Goal: Information Seeking & Learning: Check status

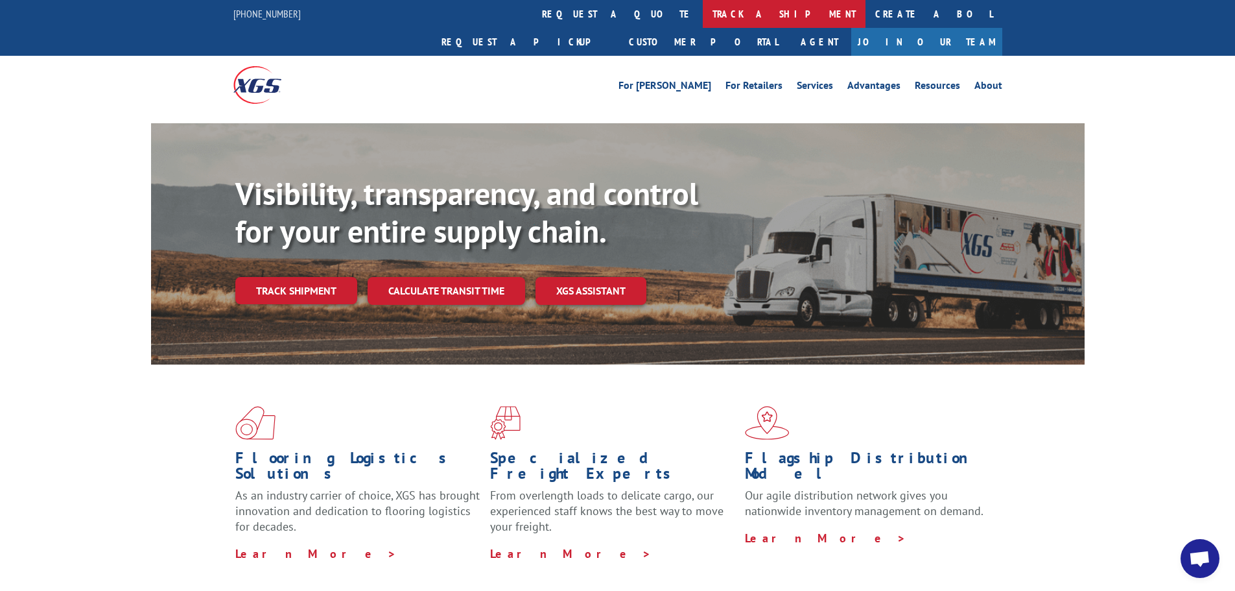
click at [703, 16] on link "track a shipment" at bounding box center [784, 14] width 163 height 28
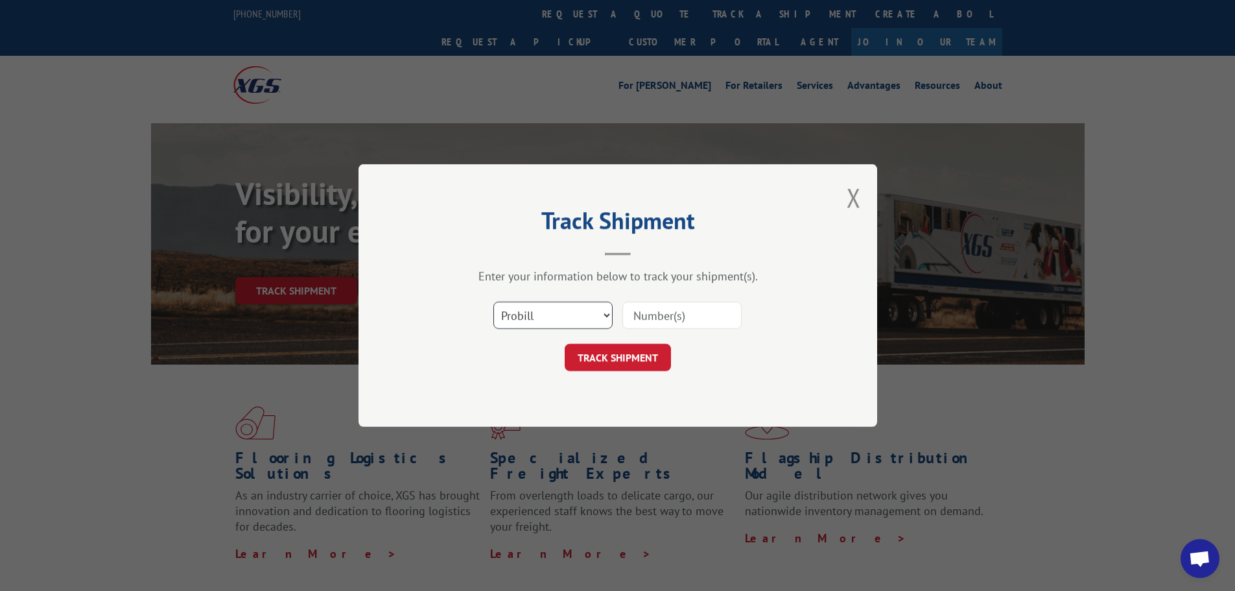
click at [604, 312] on select "Select category... Probill BOL PO" at bounding box center [552, 314] width 119 height 27
select select "bol"
click at [493, 301] on select "Select category... Probill BOL PO" at bounding box center [552, 314] width 119 height 27
click at [638, 318] on input at bounding box center [681, 314] width 119 height 27
paste input "6100053084"
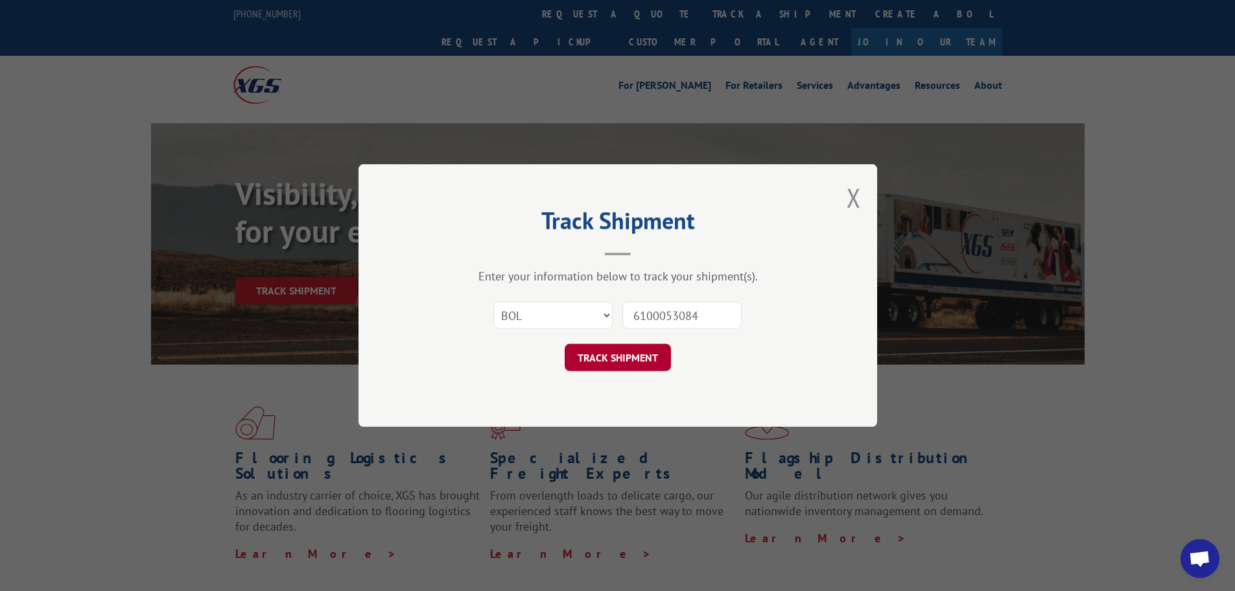
type input "6100053084"
click at [631, 349] on button "TRACK SHIPMENT" at bounding box center [618, 357] width 106 height 27
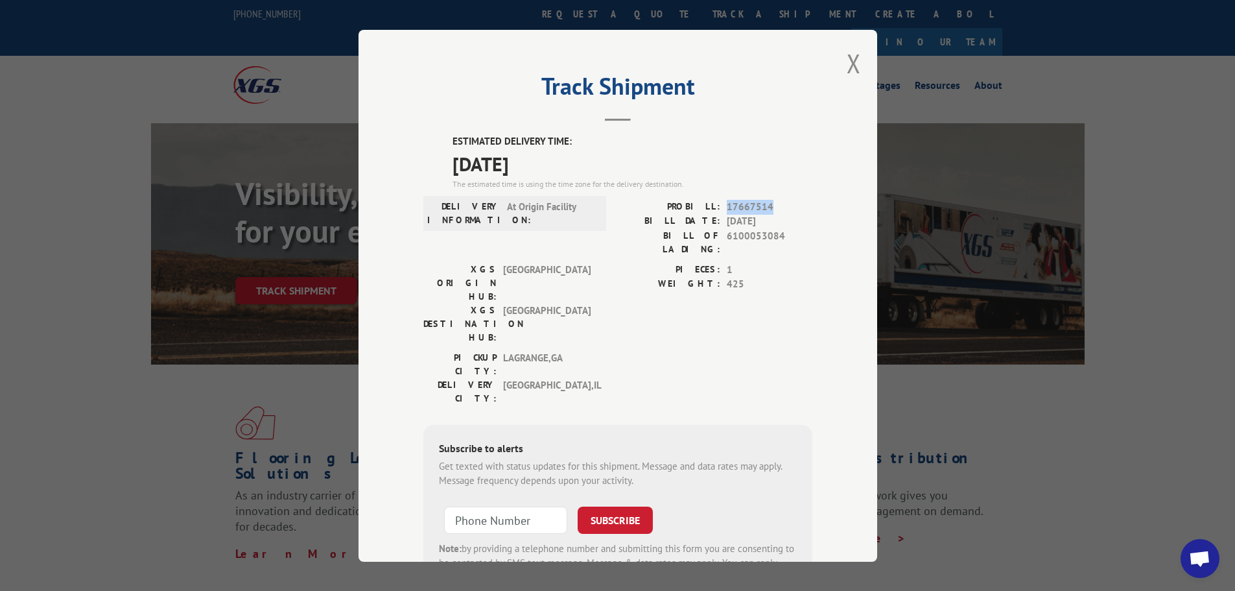
drag, startPoint x: 720, startPoint y: 205, endPoint x: 769, endPoint y: 205, distance: 48.6
click at [769, 205] on div "PROBILL: 17667514" at bounding box center [715, 206] width 194 height 15
copy span "17667514"
drag, startPoint x: 730, startPoint y: 237, endPoint x: 776, endPoint y: 235, distance: 46.1
click at [776, 235] on span "6100053084" at bounding box center [770, 241] width 86 height 27
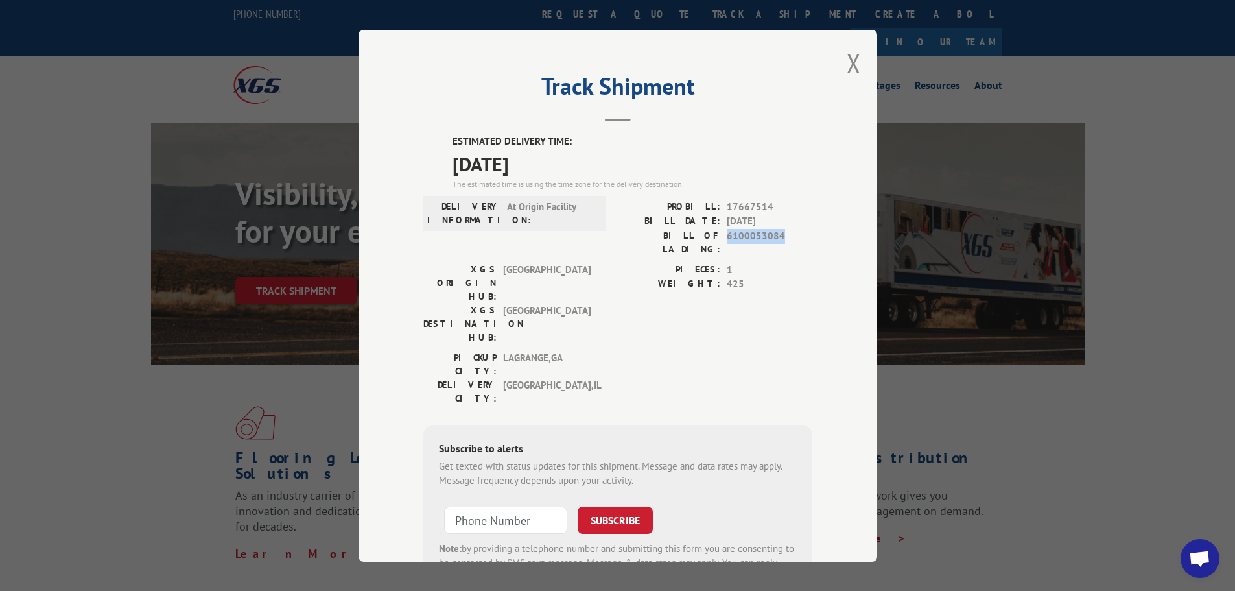
copy span "6100053084"
drag, startPoint x: 721, startPoint y: 204, endPoint x: 768, endPoint y: 204, distance: 46.7
click at [768, 204] on span "17667514" at bounding box center [770, 206] width 86 height 15
copy span "17667514"
drag, startPoint x: 722, startPoint y: 235, endPoint x: 778, endPoint y: 240, distance: 56.0
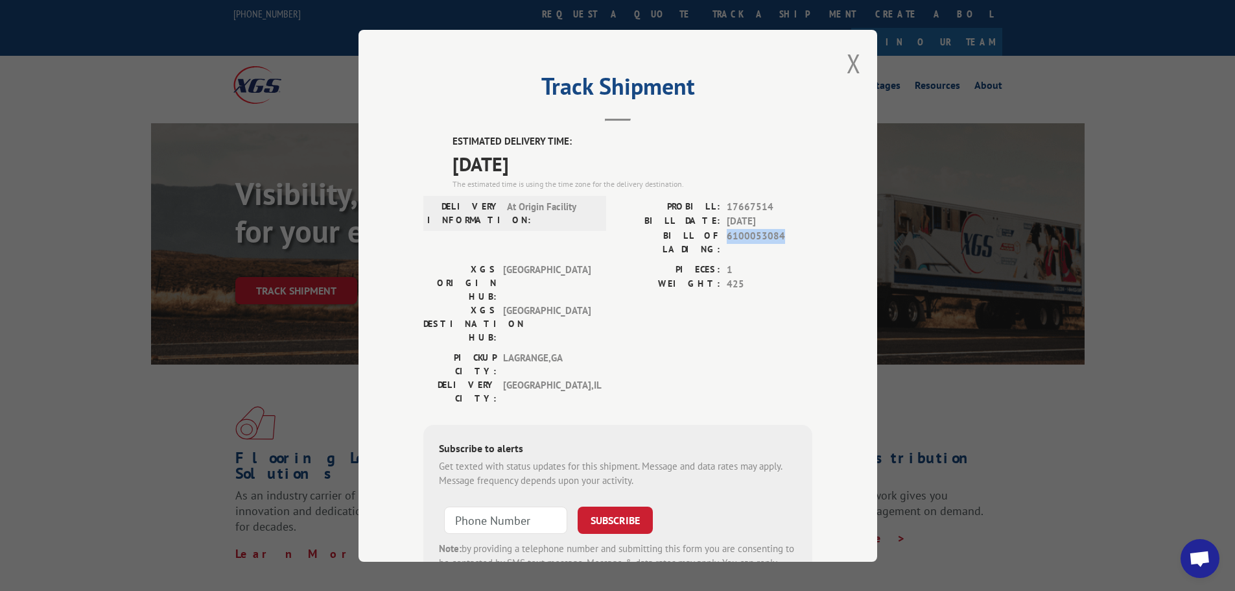
click at [778, 240] on span "6100053084" at bounding box center [770, 241] width 86 height 27
copy span "6100053084"
click at [851, 63] on button "Close modal" at bounding box center [854, 63] width 14 height 34
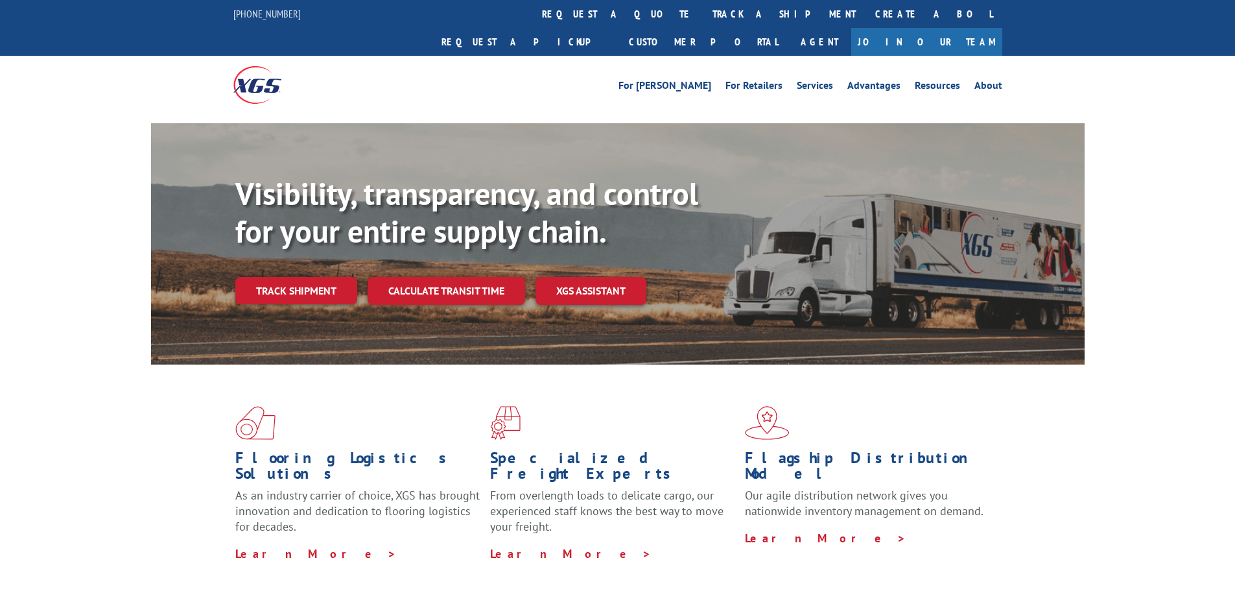
click at [703, 12] on link "track a shipment" at bounding box center [784, 14] width 163 height 28
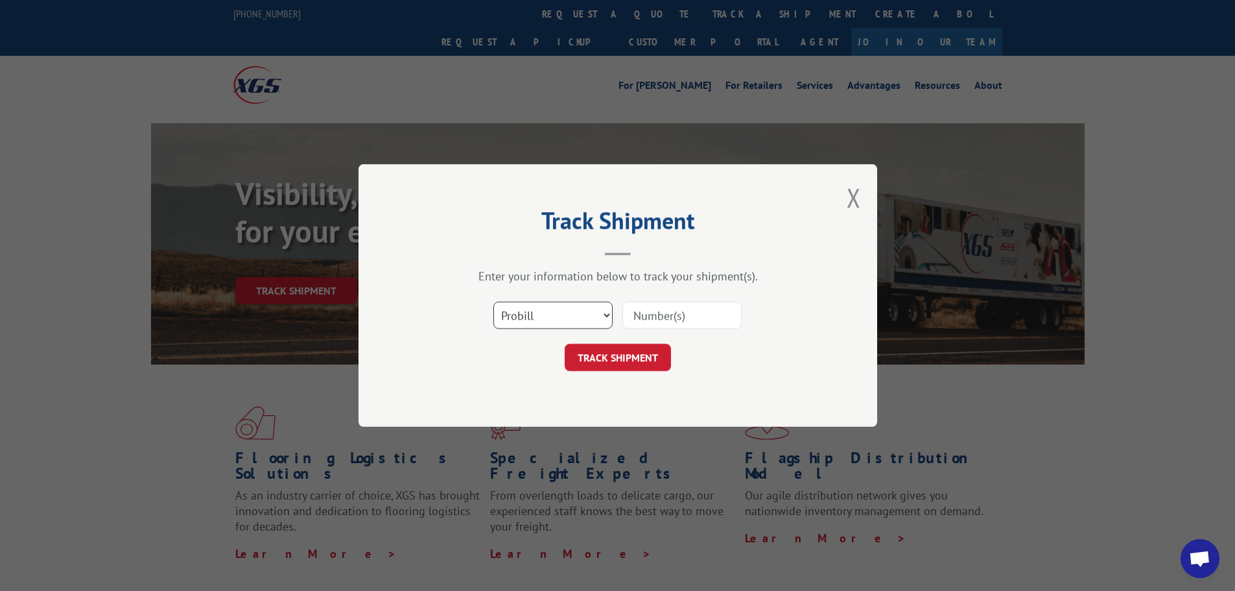
click at [611, 314] on select "Select category... Probill BOL PO" at bounding box center [552, 314] width 119 height 27
select select "bol"
click at [493, 301] on select "Select category... Probill BOL PO" at bounding box center [552, 314] width 119 height 27
click at [655, 317] on input at bounding box center [681, 314] width 119 height 27
paste input "6100053214"
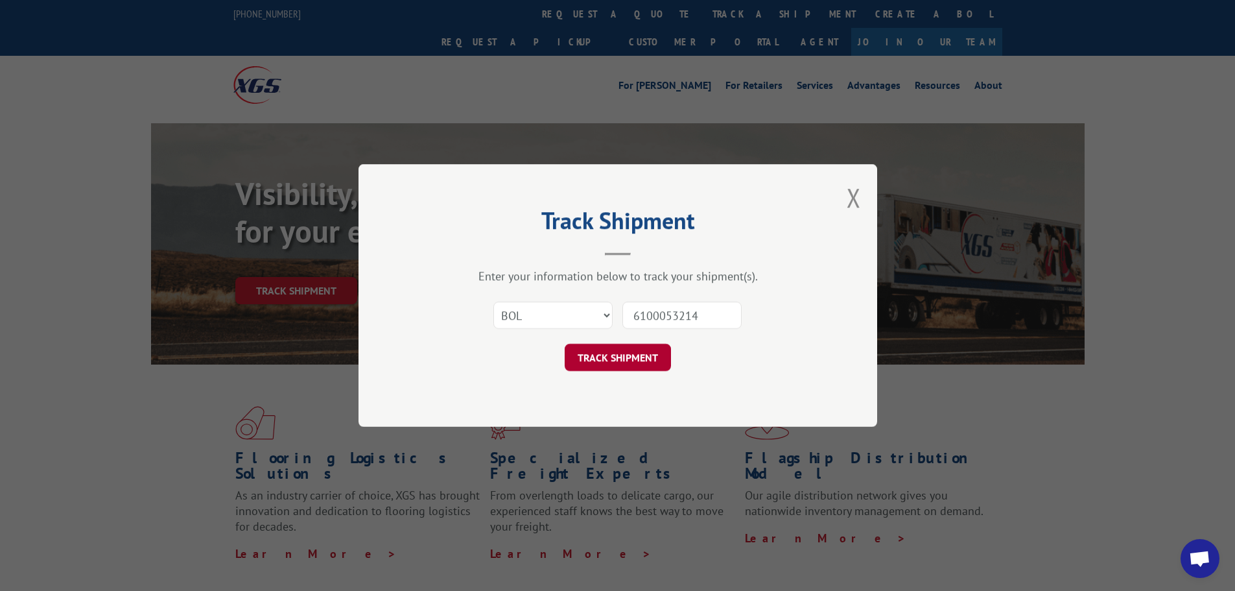
type input "6100053214"
click at [636, 349] on button "TRACK SHIPMENT" at bounding box center [618, 357] width 106 height 27
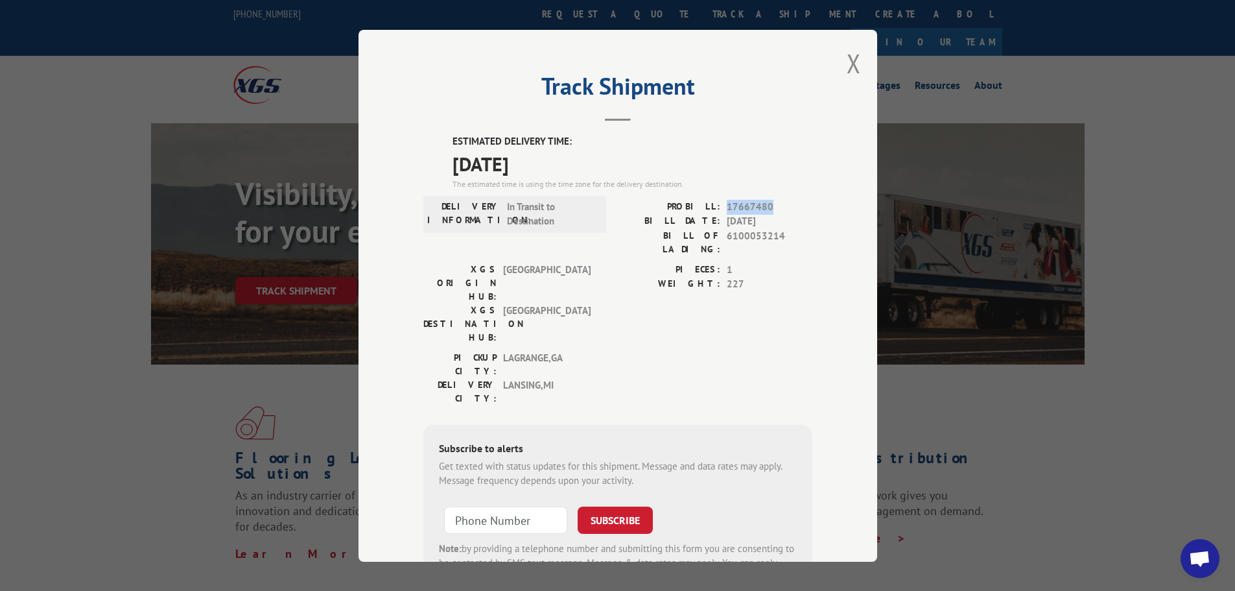
drag, startPoint x: 721, startPoint y: 209, endPoint x: 770, endPoint y: 202, distance: 49.0
click at [770, 202] on span "17667480" at bounding box center [770, 206] width 86 height 15
copy span "17667480"
drag, startPoint x: 723, startPoint y: 233, endPoint x: 786, endPoint y: 236, distance: 63.6
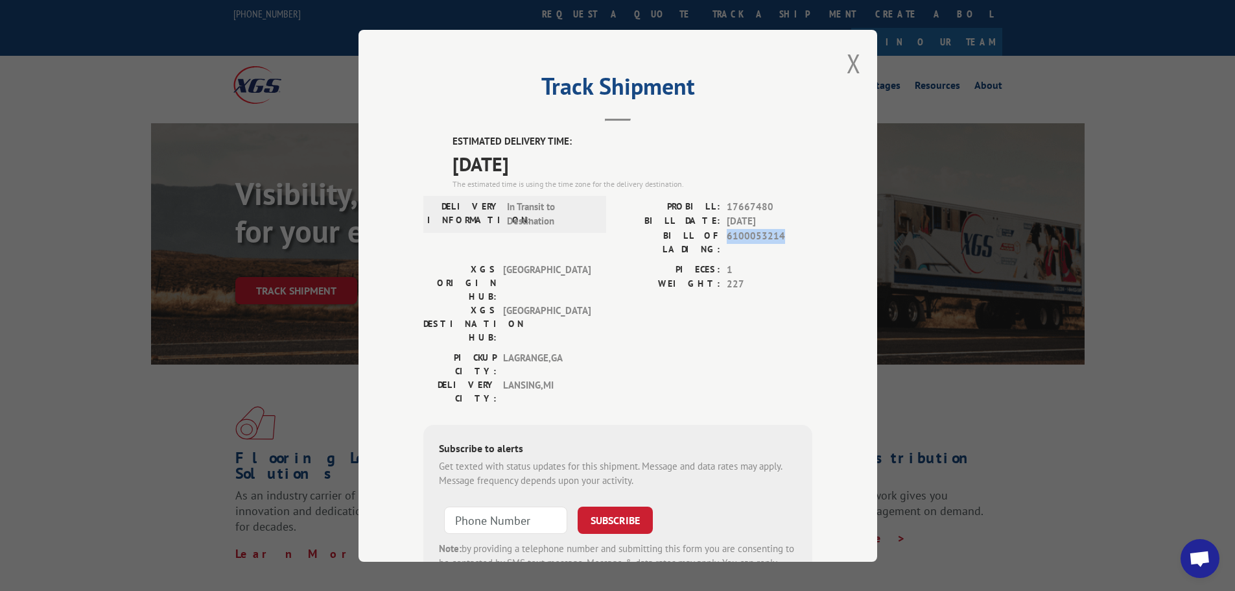
click at [786, 236] on span "6100053214" at bounding box center [770, 241] width 86 height 27
copy span "6100053214"
click at [850, 60] on button "Close modal" at bounding box center [854, 63] width 14 height 34
